Goal: Check status: Check status

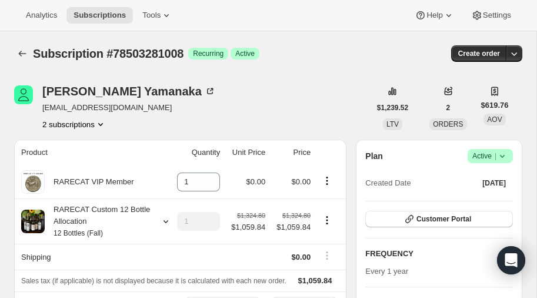
scroll to position [606, 0]
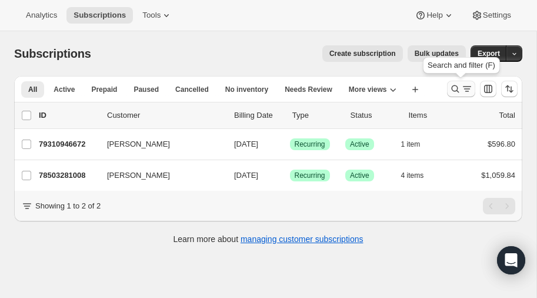
click at [453, 89] on icon "Search and filter results" at bounding box center [456, 89] width 12 height 12
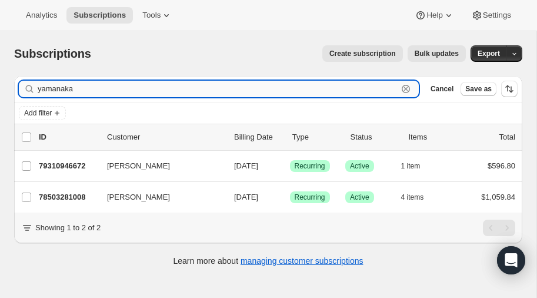
click at [127, 90] on input "yamanaka" at bounding box center [218, 89] width 360 height 16
type input "y"
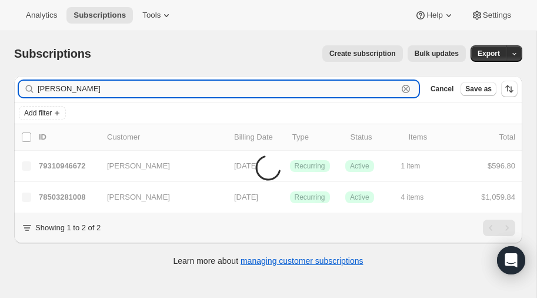
type input "[PERSON_NAME]"
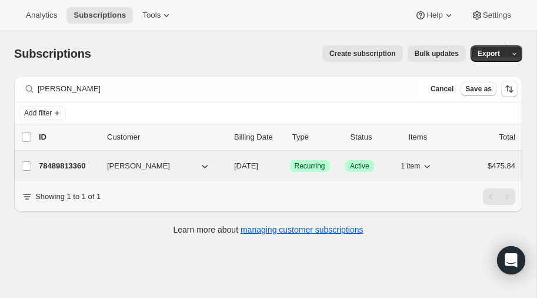
click at [57, 162] on p "78489813360" at bounding box center [68, 166] width 59 height 12
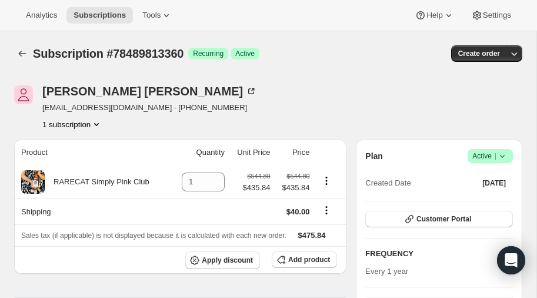
click at [98, 122] on icon "Product actions" at bounding box center [97, 124] width 12 height 12
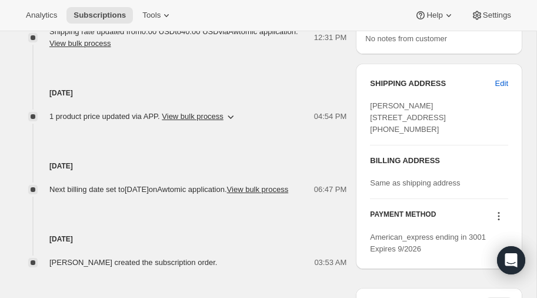
scroll to position [483, 0]
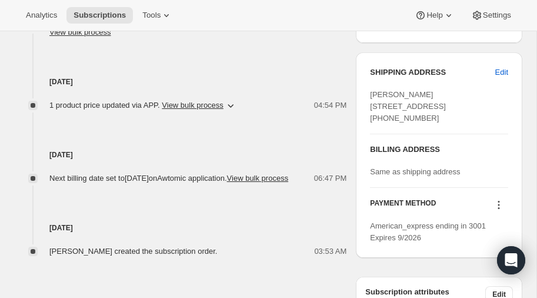
click at [370, 106] on div "SHIPPING ADDRESS Edit [PERSON_NAME] [STREET_ADDRESS] [PHONE_NUMBER] BILLING ADD…" at bounding box center [439, 154] width 167 height 205
drag, startPoint x: 371, startPoint y: 105, endPoint x: 476, endPoint y: 115, distance: 105.3
click at [476, 115] on div "[PERSON_NAME] [STREET_ADDRESS] [PHONE_NUMBER]" at bounding box center [439, 106] width 138 height 35
